Goal: Task Accomplishment & Management: Use online tool/utility

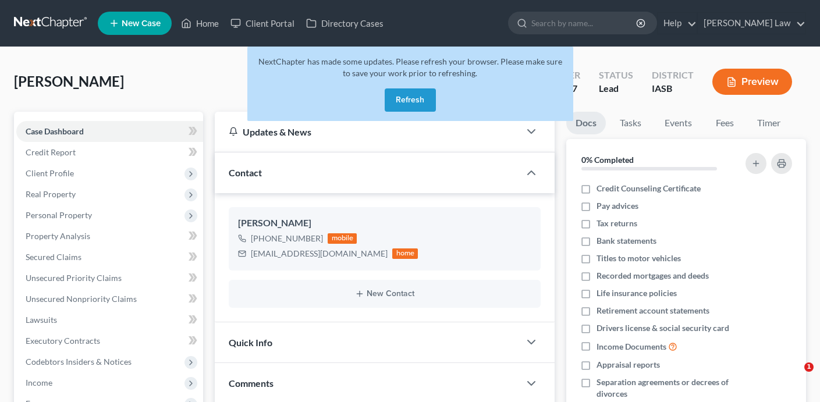
select select "0"
click at [405, 104] on button "Refresh" at bounding box center [410, 99] width 51 height 23
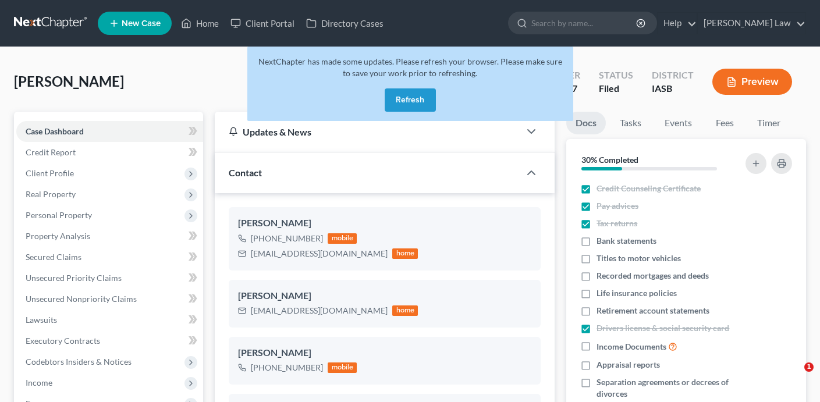
select select "0"
click at [419, 87] on div "NextChapter has made some updates. Please refresh your browser. Please make sur…" at bounding box center [410, 84] width 326 height 75
click at [418, 102] on button "Refresh" at bounding box center [410, 99] width 51 height 23
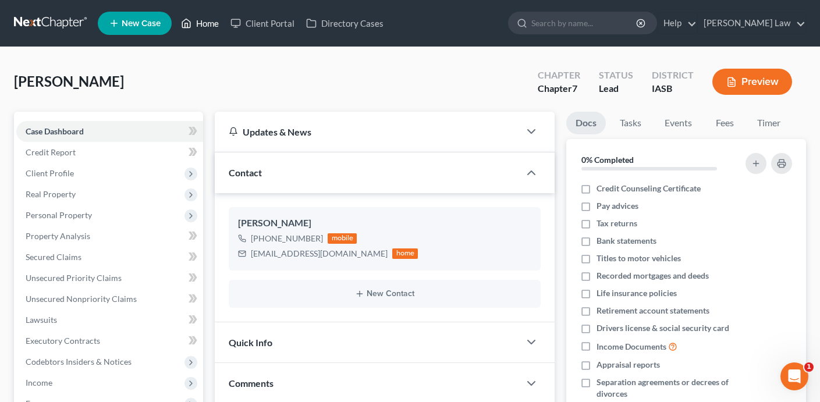
click at [210, 23] on link "Home" at bounding box center [199, 23] width 49 height 21
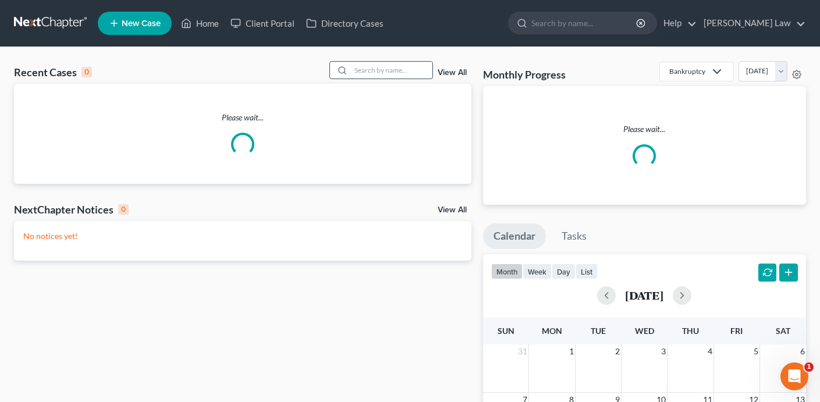
click at [385, 72] on input "search" at bounding box center [392, 70] width 82 height 17
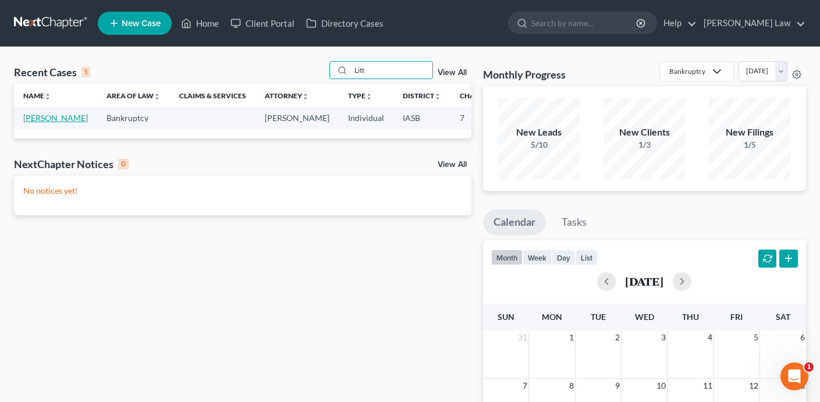
type input "Litt"
click at [26, 123] on link "Litt, Isaiah" at bounding box center [55, 118] width 65 height 10
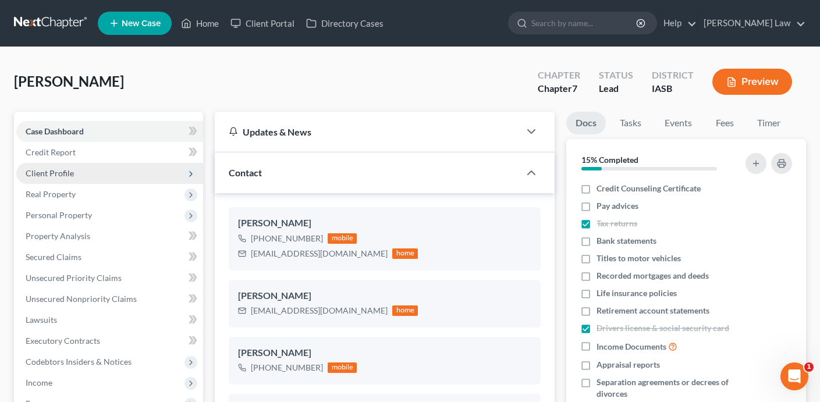
scroll to position [341, 0]
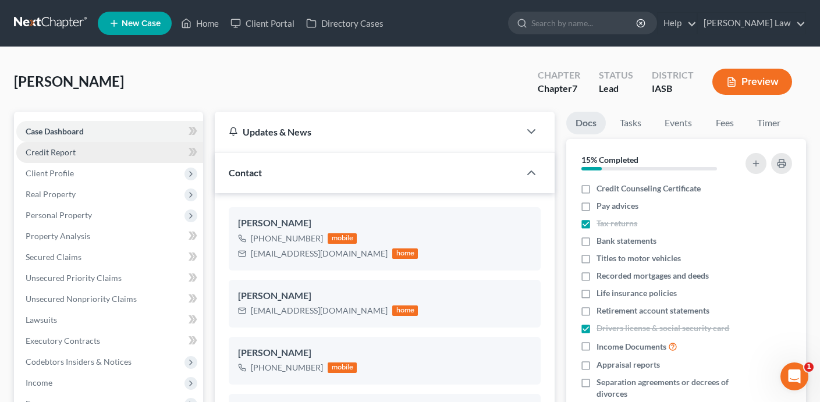
click at [94, 153] on link "Credit Report" at bounding box center [109, 152] width 187 height 21
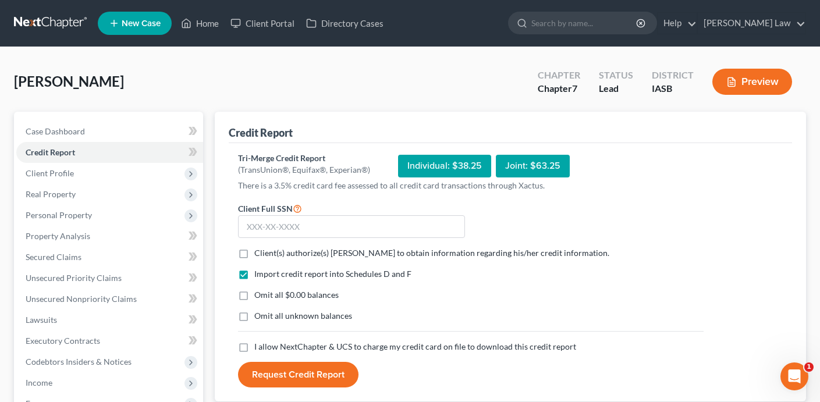
click at [254, 251] on label "Client(s) authorize(s) Zisman Law to obtain information regarding his/her credi…" at bounding box center [431, 253] width 355 height 12
click at [259, 251] on input "Client(s) authorize(s) Zisman Law to obtain information regarding his/her credi…" at bounding box center [263, 251] width 8 height 8
checkbox input "true"
click at [254, 297] on label "Omit all $0.00 balances" at bounding box center [296, 295] width 84 height 12
click at [259, 297] on input "Omit all $0.00 balances" at bounding box center [263, 293] width 8 height 8
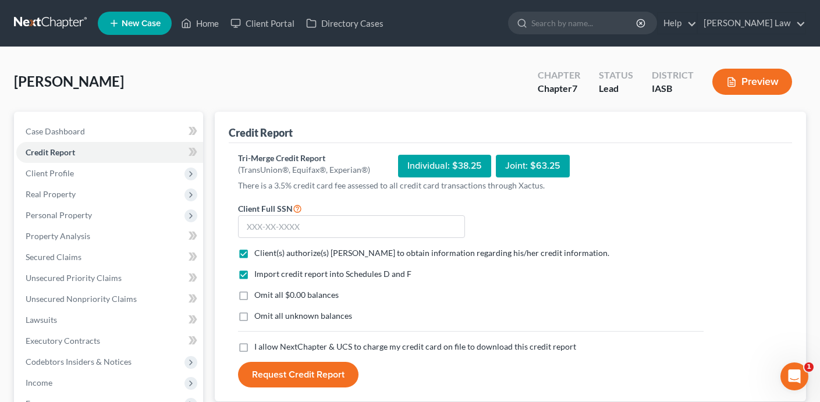
checkbox input "true"
click at [254, 349] on label "I allow NextChapter & UCS to charge my credit card on file to download this cre…" at bounding box center [415, 347] width 322 height 12
click at [259, 349] on input "I allow NextChapter & UCS to charge my credit card on file to download this cre…" at bounding box center [263, 345] width 8 height 8
checkbox input "true"
click at [344, 229] on input "text" at bounding box center [351, 226] width 227 height 23
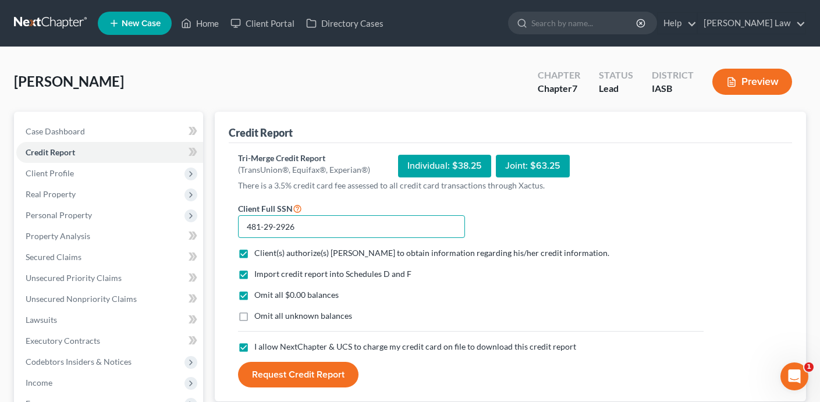
type input "481-29-2926"
click at [293, 374] on button "Request Credit Report" at bounding box center [298, 375] width 121 height 26
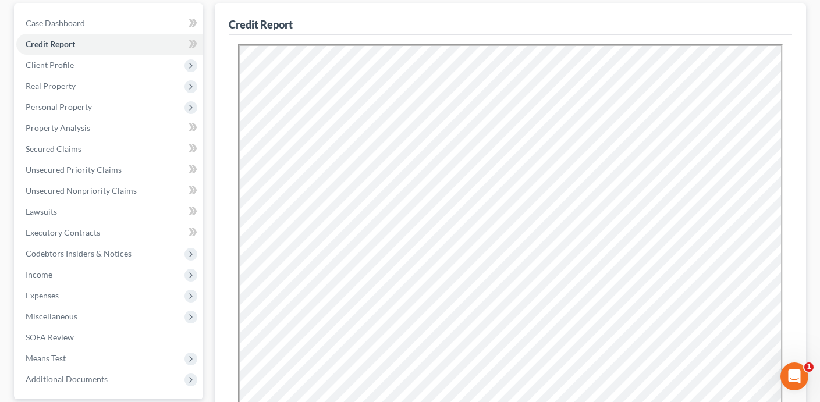
scroll to position [113, 0]
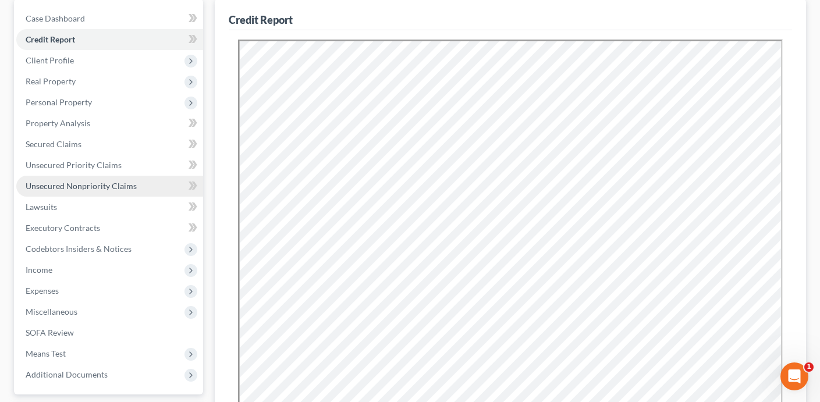
click at [150, 193] on link "Unsecured Nonpriority Claims" at bounding box center [109, 186] width 187 height 21
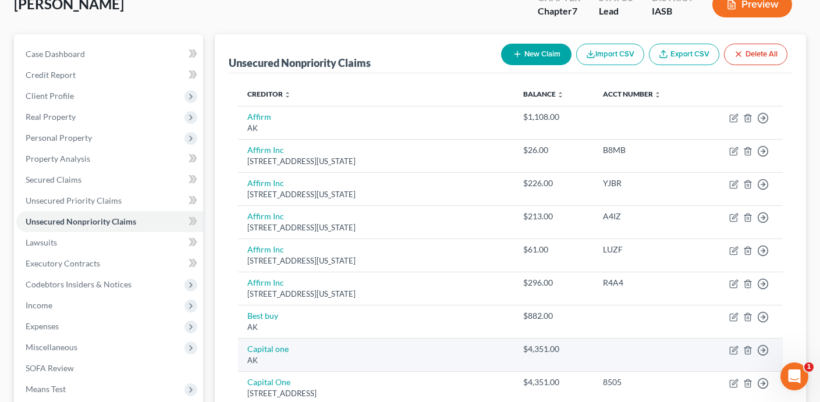
scroll to position [75, 0]
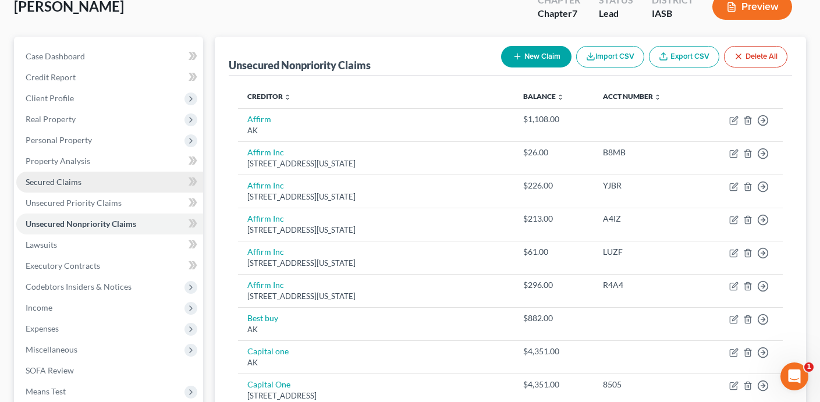
click at [94, 183] on link "Secured Claims" at bounding box center [109, 182] width 187 height 21
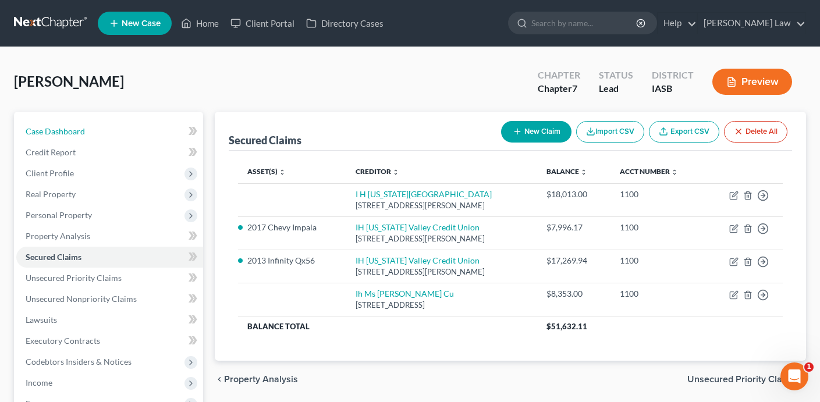
drag, startPoint x: 116, startPoint y: 127, endPoint x: 154, endPoint y: 108, distance: 43.0
click at [116, 127] on link "Case Dashboard" at bounding box center [109, 131] width 187 height 21
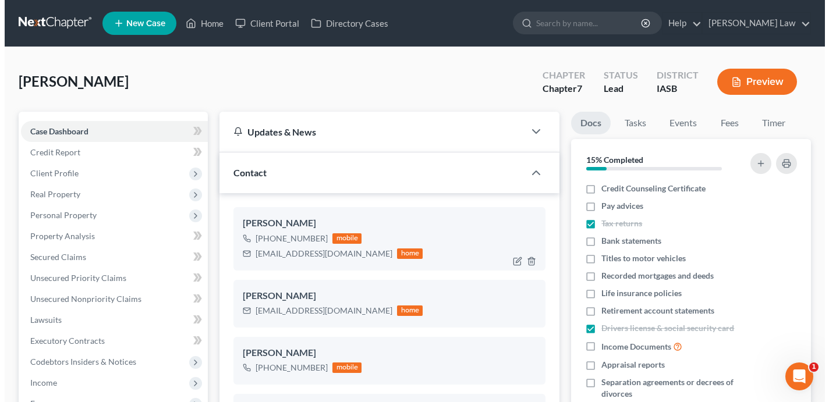
scroll to position [341, 0]
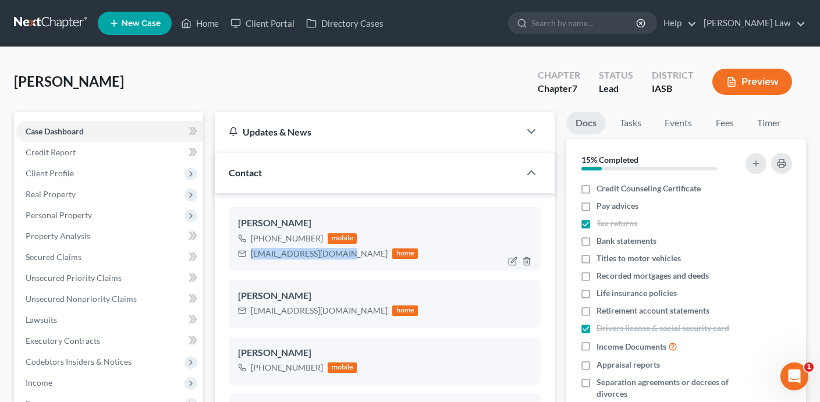
drag, startPoint x: 333, startPoint y: 255, endPoint x: 249, endPoint y: 254, distance: 83.8
click at [249, 254] on div "isaiahlitt@hotmail.com home" at bounding box center [328, 253] width 180 height 15
copy div "isaiahlitt@hotmail.com"
click at [206, 26] on link "Home" at bounding box center [199, 23] width 49 height 21
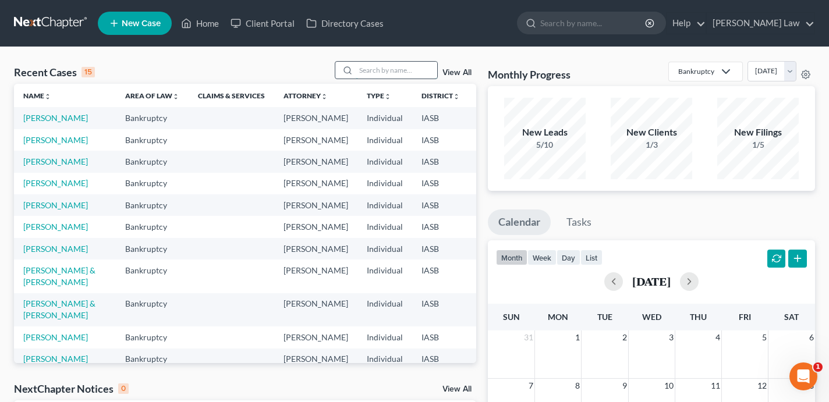
click at [395, 67] on input "search" at bounding box center [397, 70] width 82 height 17
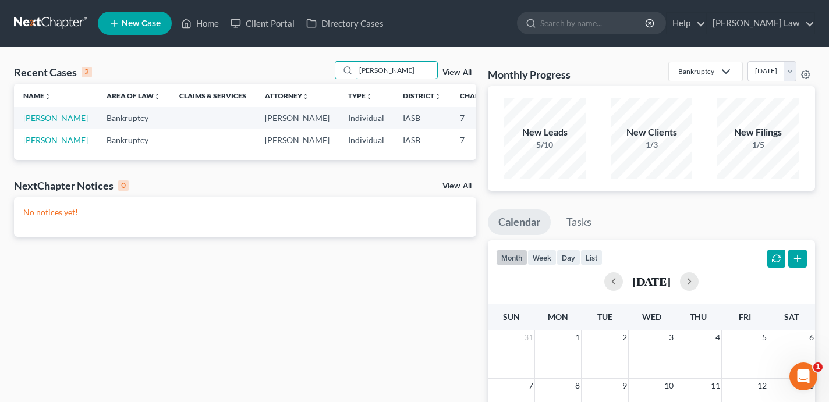
type input "Davis"
click at [29, 123] on link "Davis, Stephanie" at bounding box center [55, 118] width 65 height 10
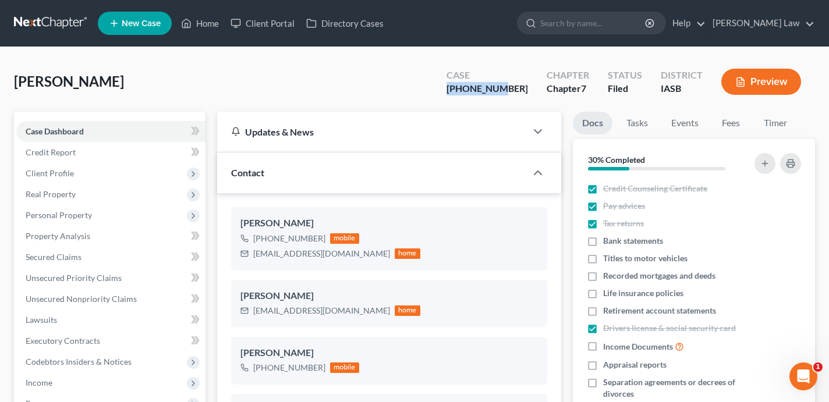
drag, startPoint x: 529, startPoint y: 89, endPoint x: 480, endPoint y: 89, distance: 48.9
click at [480, 89] on div "25-01456-7" at bounding box center [488, 88] width 82 height 13
copy div "25-01456-7"
drag, startPoint x: 332, startPoint y: 251, endPoint x: 253, endPoint y: 258, distance: 78.9
click at [253, 258] on div "kellum06@yahoo.com home" at bounding box center [330, 253] width 180 height 15
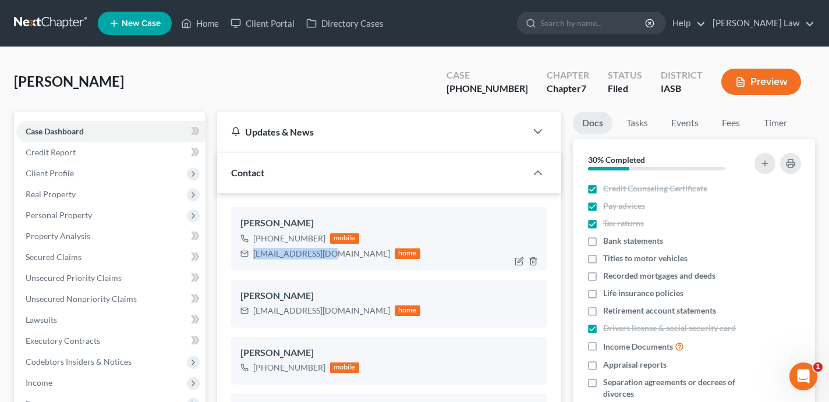
copy div "kellum06@yahoo.com"
